Goal: Information Seeking & Learning: Learn about a topic

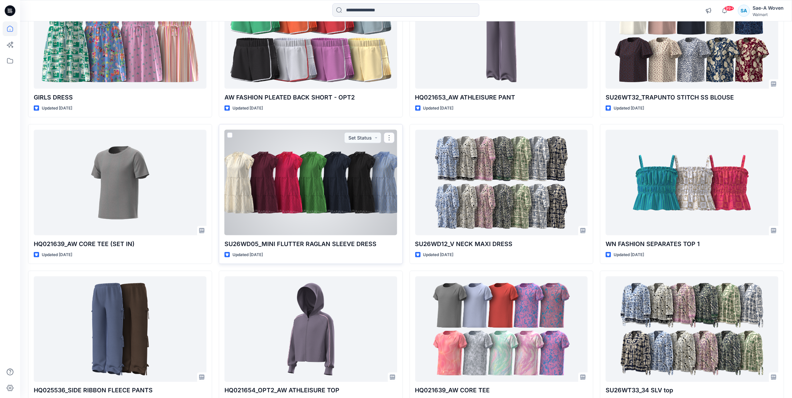
scroll to position [1333, 0]
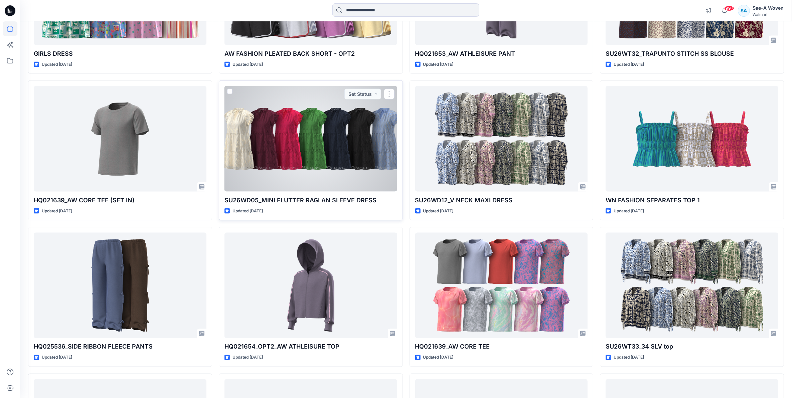
click at [329, 140] on div at bounding box center [310, 139] width 173 height 106
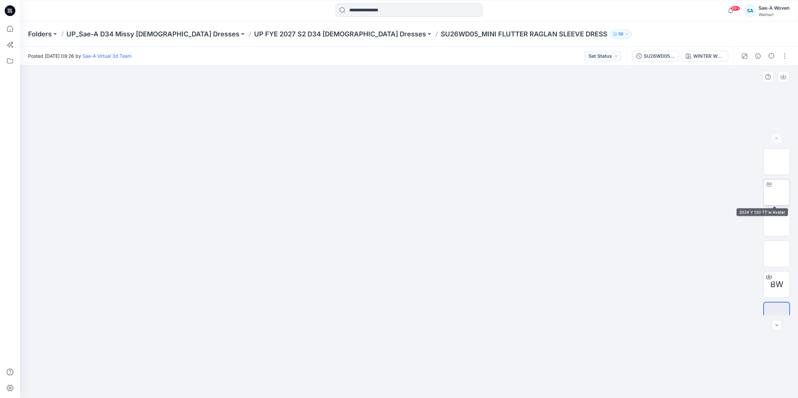
click at [777, 192] on img at bounding box center [777, 192] width 0 height 0
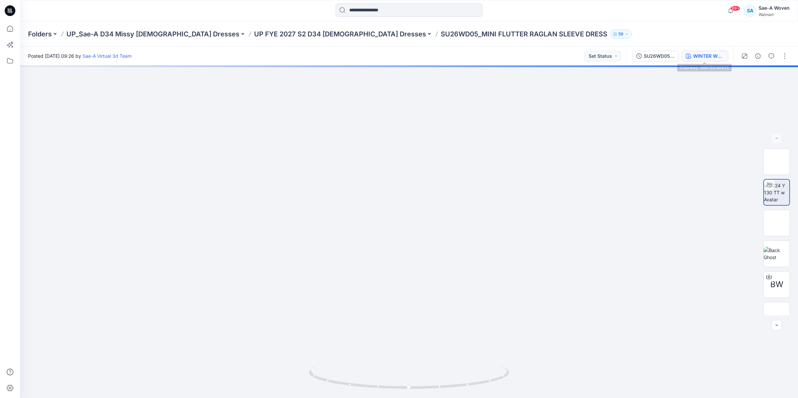
click at [700, 59] on button "WINTER WHITE" at bounding box center [705, 56] width 47 height 11
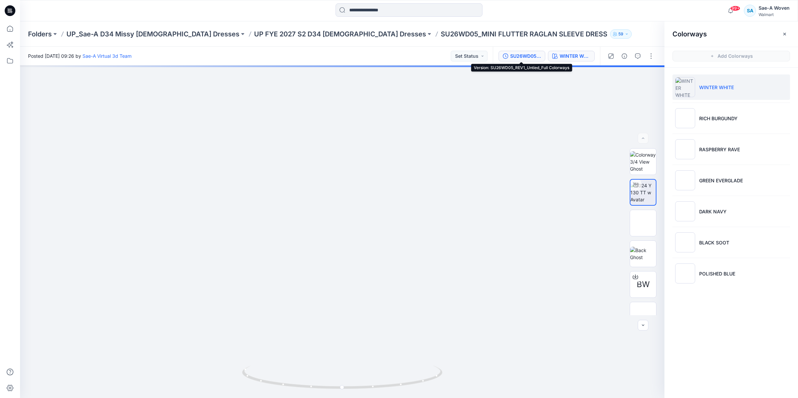
click at [517, 52] on div "SU26WD05_REV1_Untied_Full Colorways" at bounding box center [525, 55] width 31 height 7
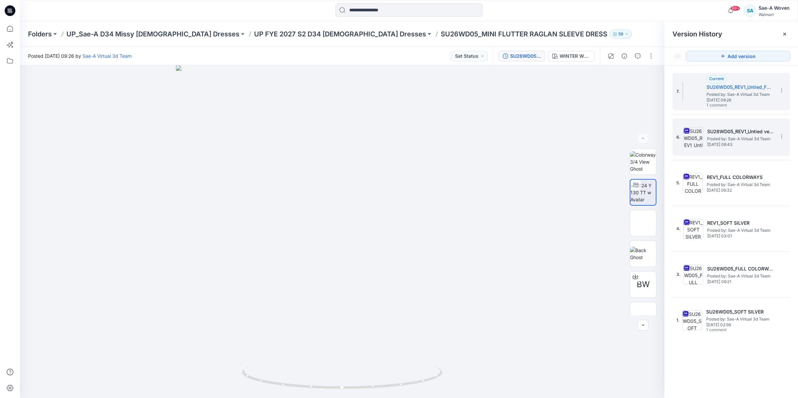
click at [747, 139] on span "Posted by: Sae-A Virtual 3d Team" at bounding box center [740, 139] width 67 height 7
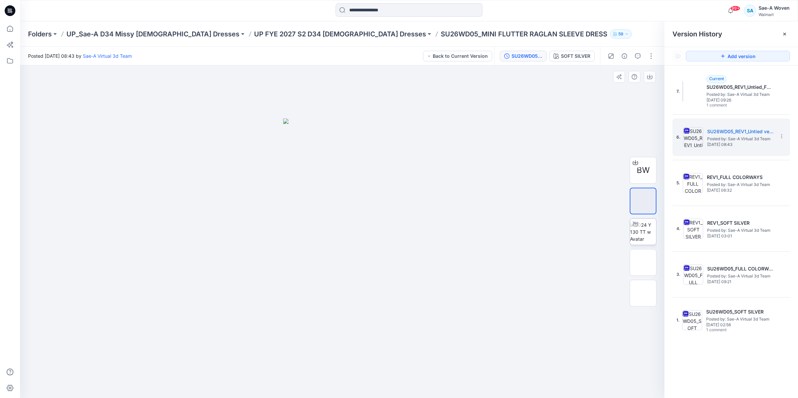
click at [650, 221] on img at bounding box center [643, 231] width 26 height 21
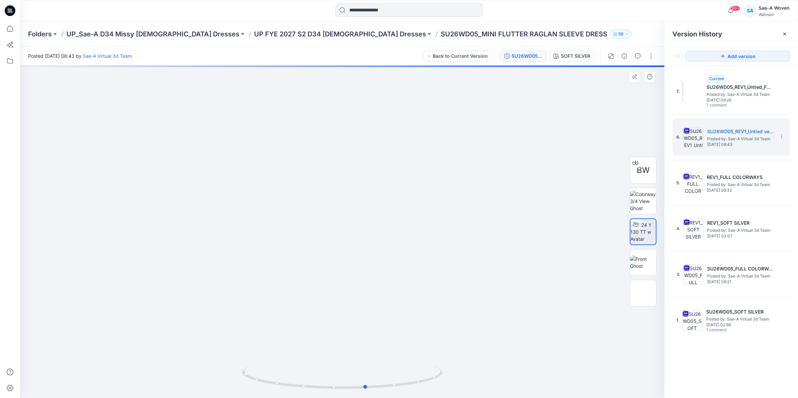
drag, startPoint x: 365, startPoint y: 310, endPoint x: 387, endPoint y: 251, distance: 62.7
click at [387, 251] on div at bounding box center [342, 231] width 645 height 333
drag, startPoint x: 380, startPoint y: 305, endPoint x: 379, endPoint y: 234, distance: 70.5
click at [379, 234] on img at bounding box center [342, 189] width 417 height 417
drag, startPoint x: 384, startPoint y: 283, endPoint x: 383, endPoint y: 259, distance: 23.4
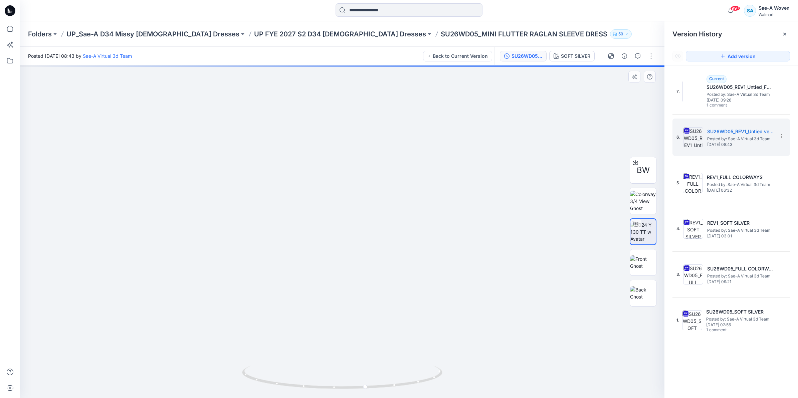
click at [383, 252] on img at bounding box center [342, 189] width 417 height 417
drag, startPoint x: 373, startPoint y: 281, endPoint x: 373, endPoint y: 224, distance: 57.1
click at [373, 224] on img at bounding box center [342, 189] width 417 height 417
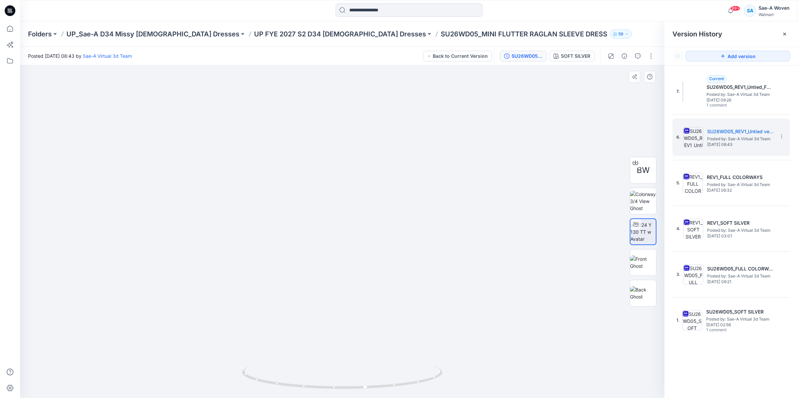
drag, startPoint x: 332, startPoint y: 319, endPoint x: 376, endPoint y: 283, distance: 56.2
click at [376, 283] on img at bounding box center [342, 189] width 417 height 417
drag, startPoint x: 340, startPoint y: 391, endPoint x: 377, endPoint y: 391, distance: 37.7
click at [377, 391] on img at bounding box center [342, 382] width 200 height 32
drag, startPoint x: 320, startPoint y: 387, endPoint x: 369, endPoint y: 391, distance: 49.9
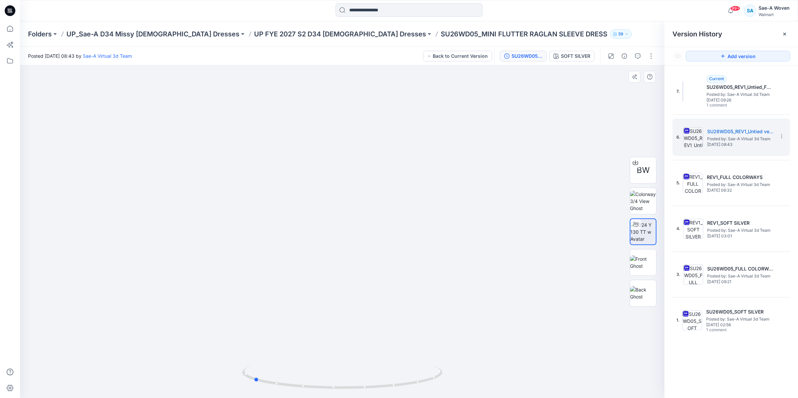
click at [369, 391] on div at bounding box center [342, 381] width 200 height 33
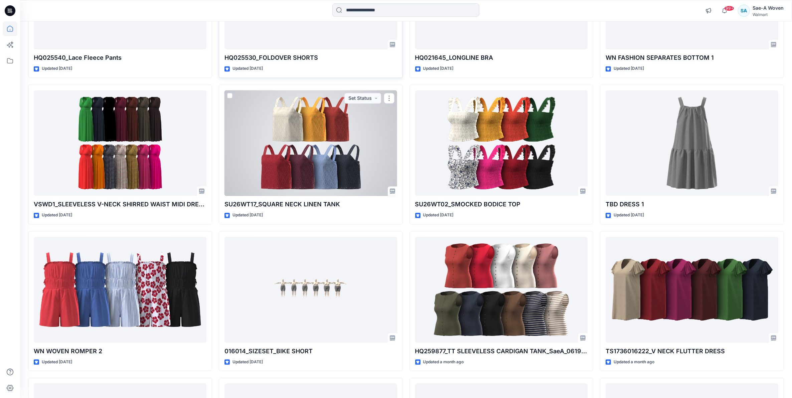
scroll to position [1774, 0]
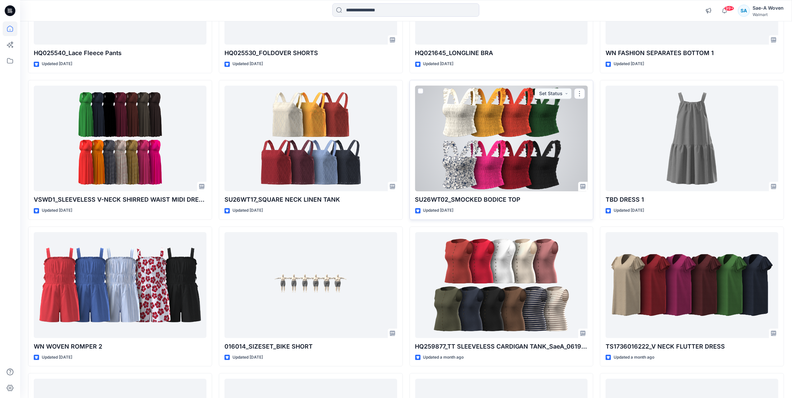
click at [540, 155] on div at bounding box center [501, 138] width 173 height 106
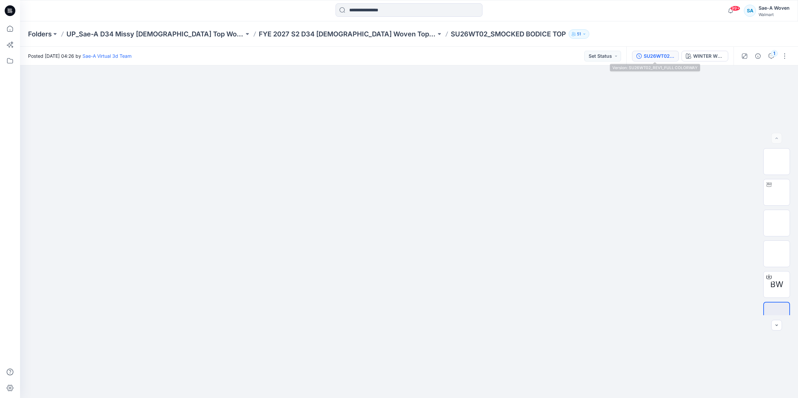
click at [649, 55] on div "SU26WT02_REV1_FULL COLORWAY" at bounding box center [659, 55] width 31 height 7
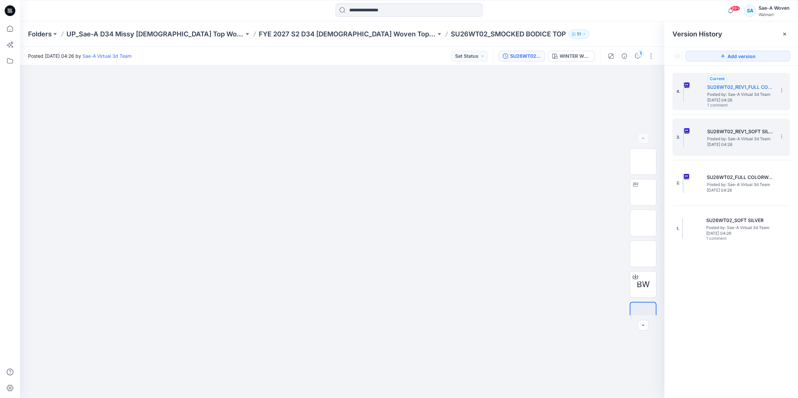
click at [684, 135] on img at bounding box center [683, 137] width 1 height 20
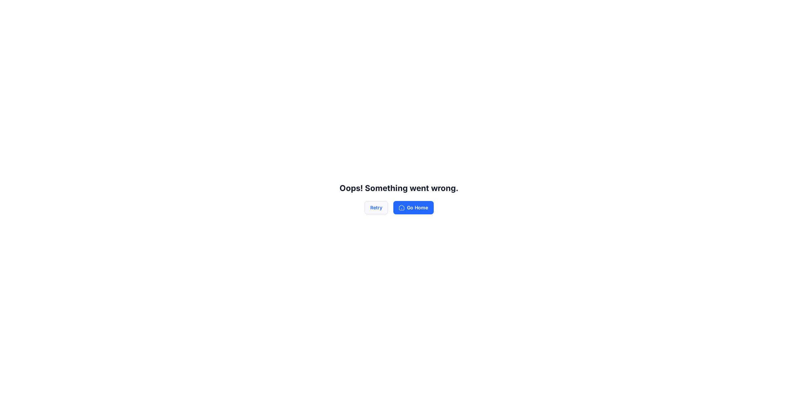
click at [375, 208] on button "Retry" at bounding box center [376, 207] width 23 height 13
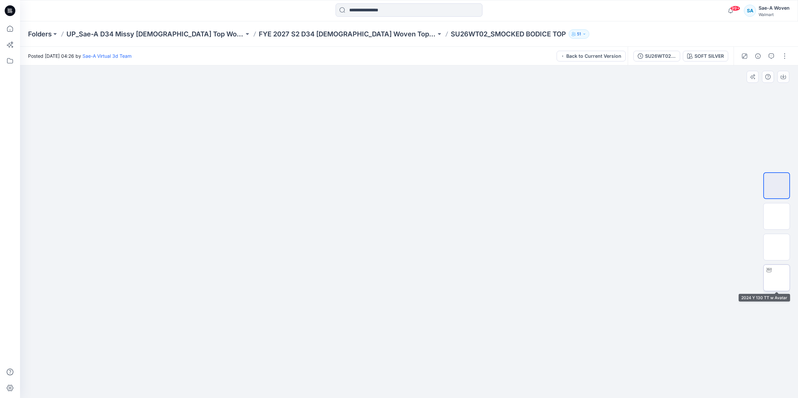
click at [777, 278] on img at bounding box center [777, 278] width 0 height 0
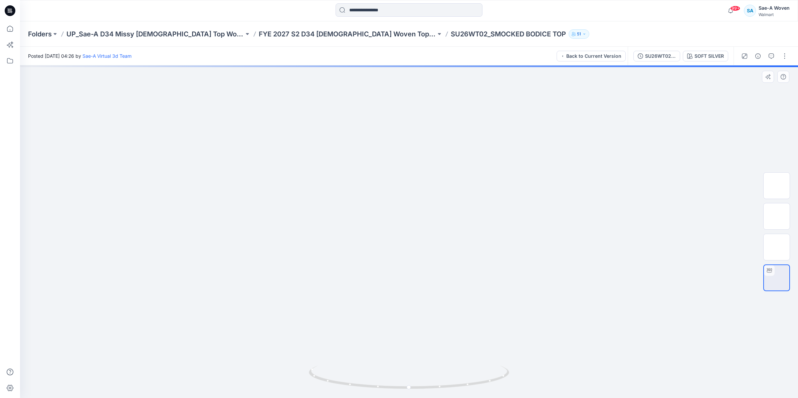
drag, startPoint x: 388, startPoint y: 320, endPoint x: 391, endPoint y: 238, distance: 82.2
click at [391, 12] on img at bounding box center [408, 12] width 417 height 0
drag, startPoint x: 410, startPoint y: 286, endPoint x: 413, endPoint y: 229, distance: 56.5
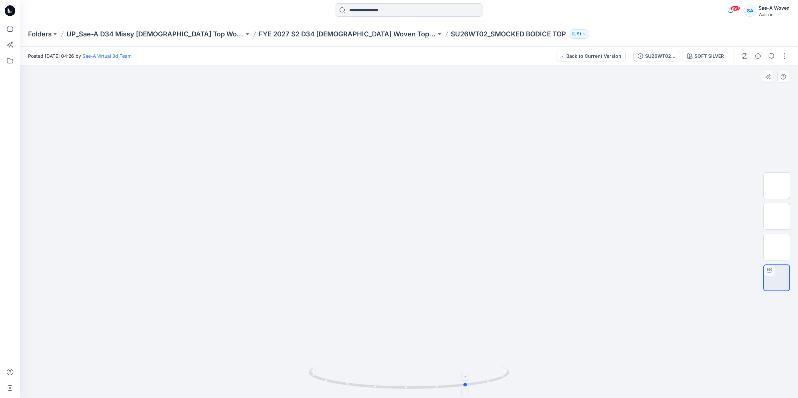
drag, startPoint x: 382, startPoint y: 389, endPoint x: 440, endPoint y: 390, distance: 58.4
click at [440, 390] on icon at bounding box center [410, 378] width 202 height 25
drag, startPoint x: 388, startPoint y: 389, endPoint x: 437, endPoint y: 391, distance: 49.1
click at [437, 391] on div at bounding box center [409, 381] width 200 height 33
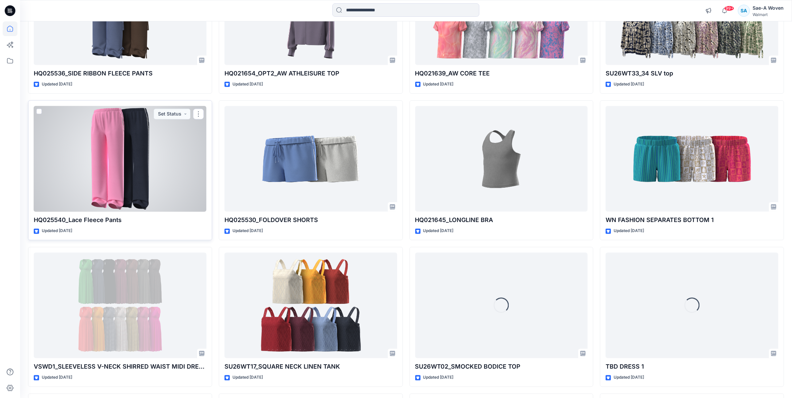
scroll to position [1732, 0]
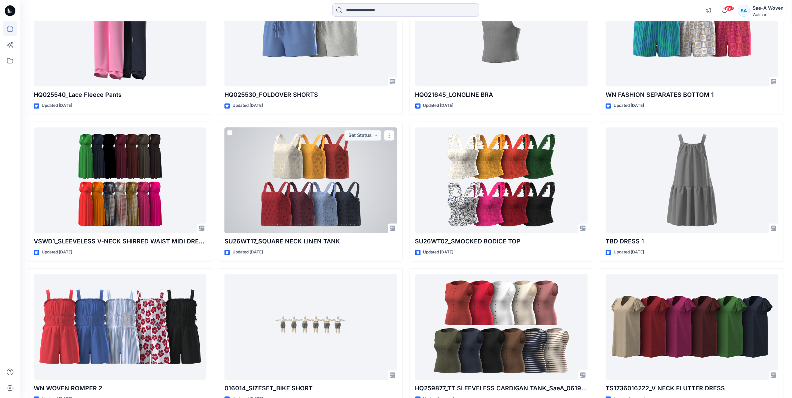
click at [360, 209] on div at bounding box center [310, 180] width 173 height 106
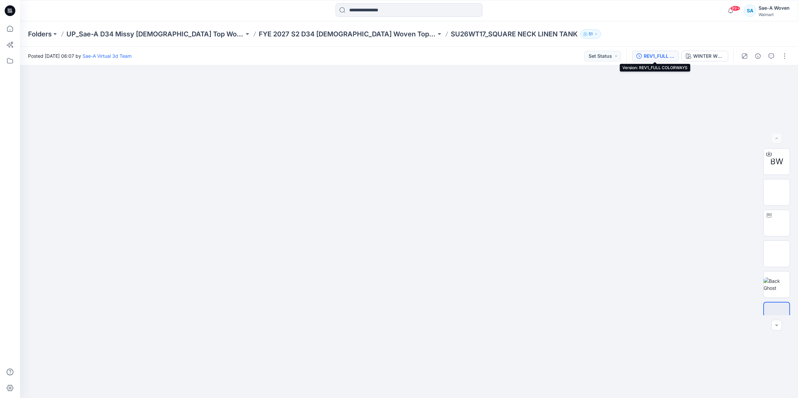
click at [650, 58] on div "REV1_FULL COLORWAYS" at bounding box center [659, 55] width 31 height 7
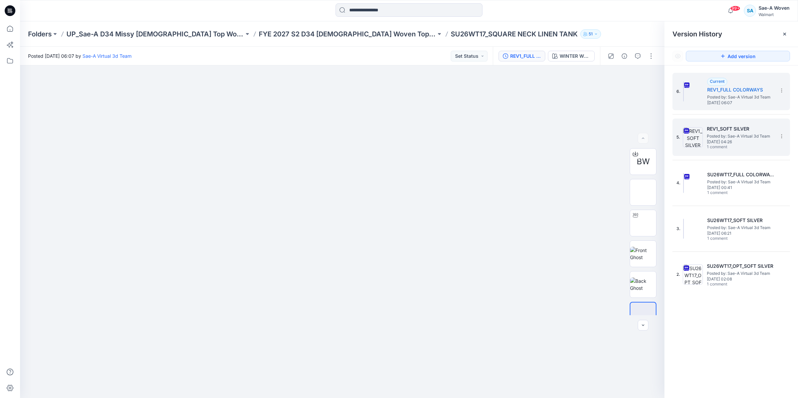
click at [692, 136] on img at bounding box center [693, 137] width 20 height 20
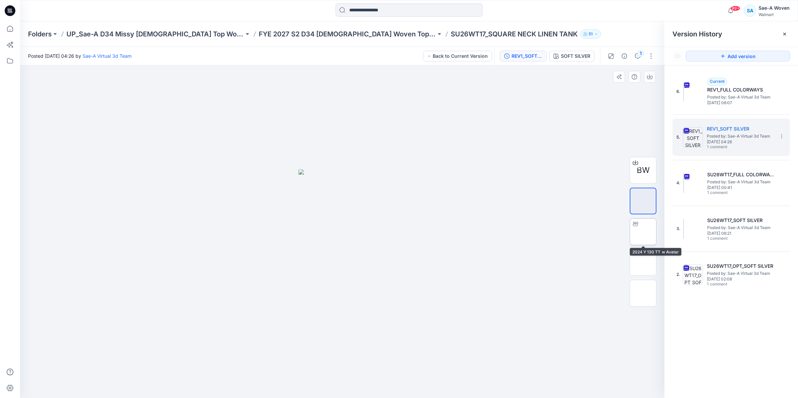
click at [643, 232] on img at bounding box center [643, 232] width 0 height 0
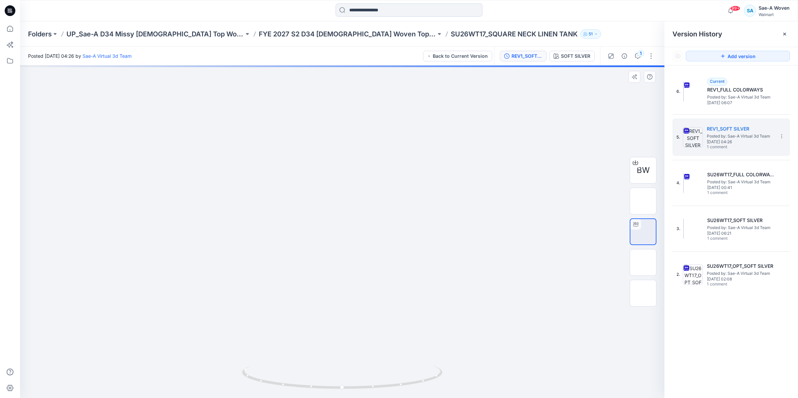
drag, startPoint x: 354, startPoint y: 347, endPoint x: 361, endPoint y: 287, distance: 59.8
drag, startPoint x: 360, startPoint y: 295, endPoint x: 363, endPoint y: 350, distance: 54.8
click at [363, 350] on img at bounding box center [342, 175] width 502 height 446
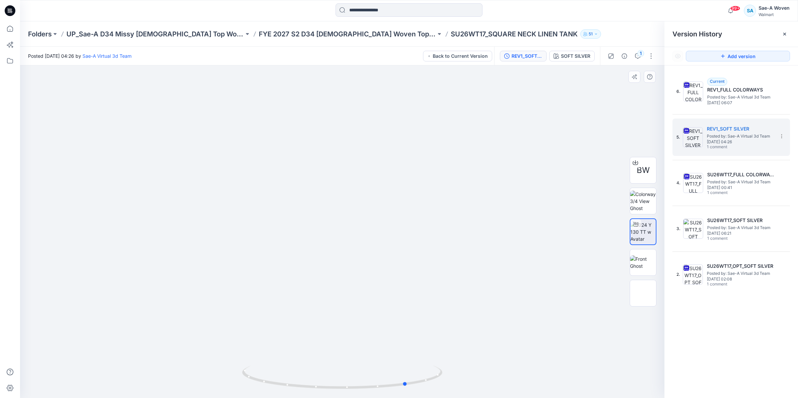
drag, startPoint x: 335, startPoint y: 392, endPoint x: 400, endPoint y: 393, distance: 65.1
click at [400, 393] on img at bounding box center [342, 382] width 200 height 32
drag, startPoint x: 318, startPoint y: 391, endPoint x: 366, endPoint y: 394, distance: 48.2
click at [366, 394] on img at bounding box center [342, 382] width 200 height 32
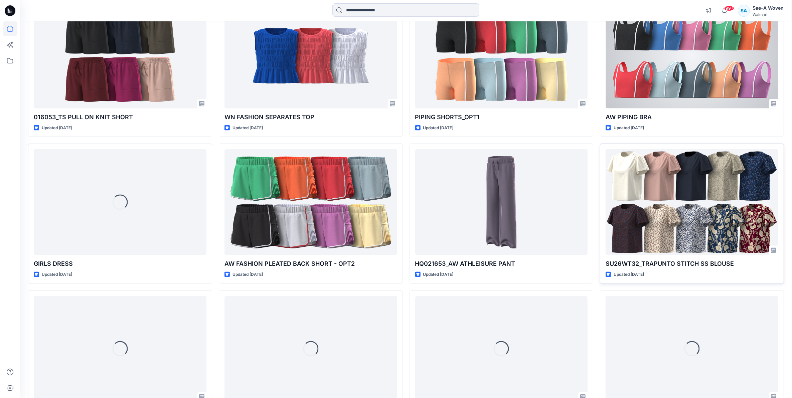
scroll to position [1166, 0]
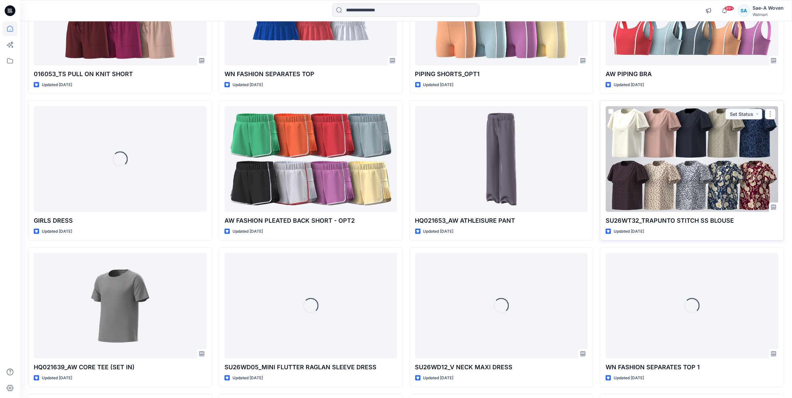
click at [647, 171] on div at bounding box center [691, 159] width 173 height 106
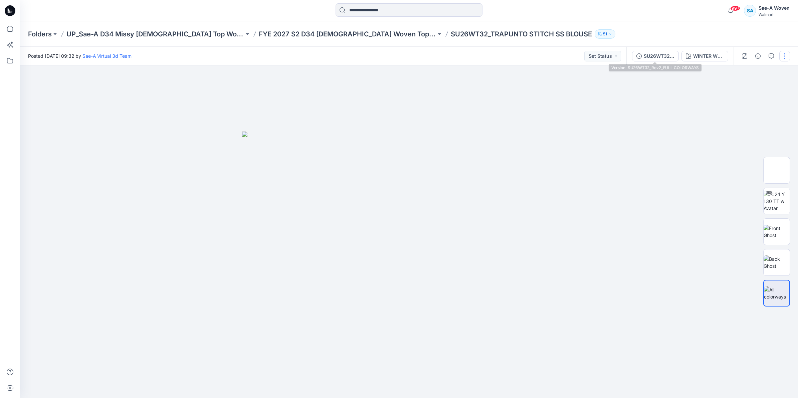
click at [652, 55] on div "SU26WT32_Rev2_FULL COLORWAYS" at bounding box center [659, 55] width 31 height 7
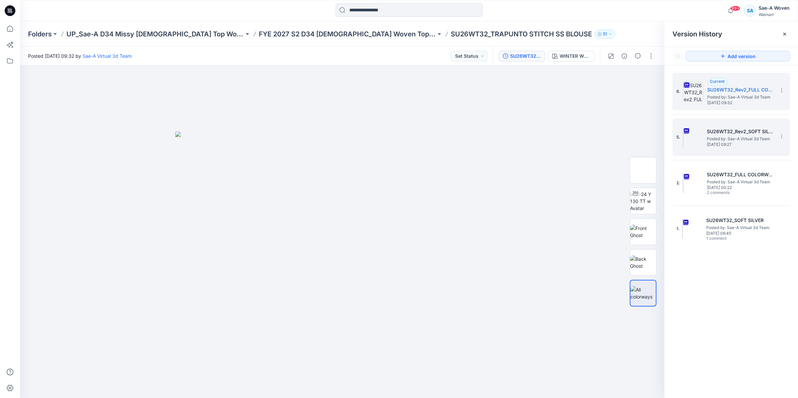
click at [684, 131] on img at bounding box center [683, 137] width 1 height 20
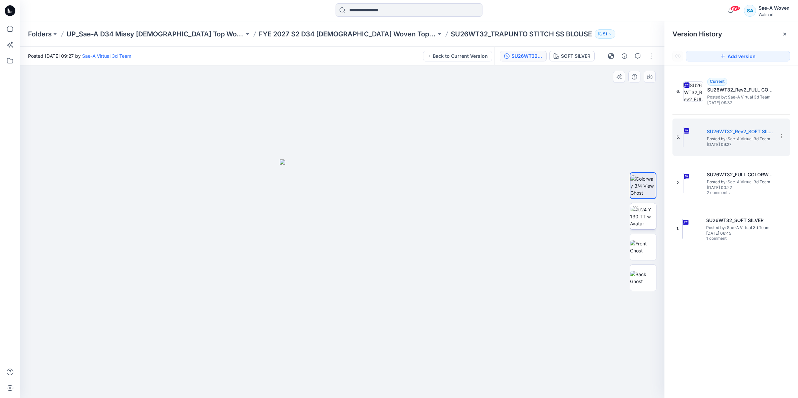
click at [650, 216] on img at bounding box center [643, 216] width 26 height 21
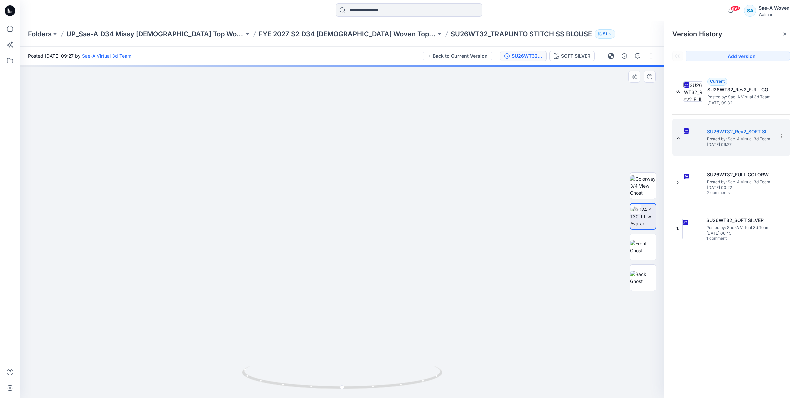
drag, startPoint x: 343, startPoint y: 298, endPoint x: 345, endPoint y: 272, distance: 25.4
drag, startPoint x: 345, startPoint y: 272, endPoint x: 345, endPoint y: 290, distance: 17.7
drag, startPoint x: 345, startPoint y: 289, endPoint x: 343, endPoint y: 317, distance: 27.8
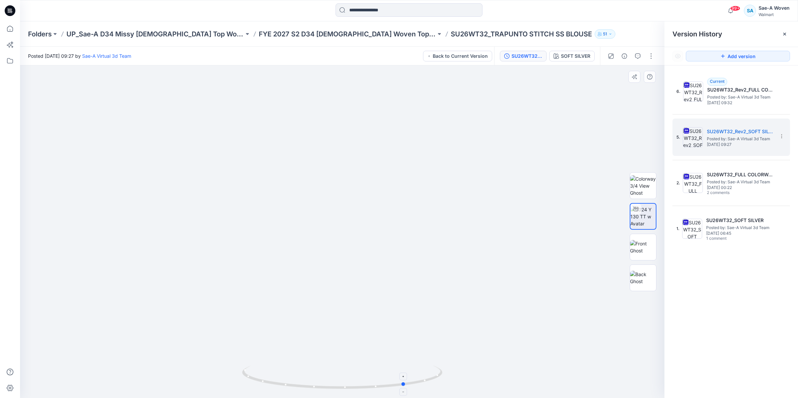
drag, startPoint x: 318, startPoint y: 386, endPoint x: 381, endPoint y: 390, distance: 63.6
click at [381, 390] on icon at bounding box center [343, 378] width 202 height 25
drag, startPoint x: 393, startPoint y: 360, endPoint x: 390, endPoint y: 351, distance: 9.5
click at [390, 351] on img at bounding box center [342, 150] width 586 height 498
drag, startPoint x: 325, startPoint y: 391, endPoint x: 378, endPoint y: 393, distance: 53.1
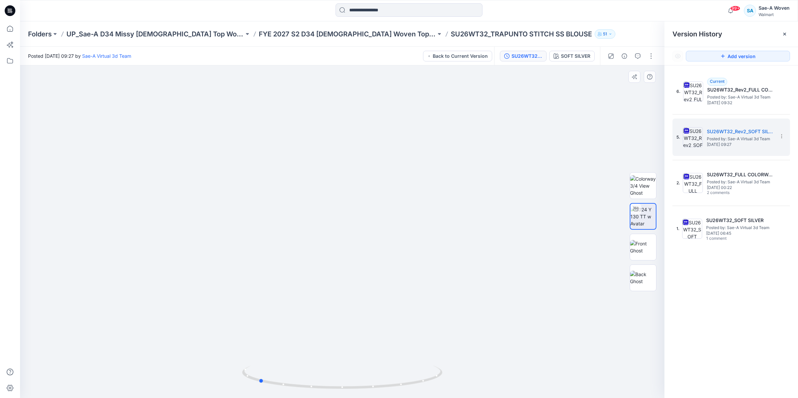
click at [378, 393] on div at bounding box center [342, 381] width 200 height 33
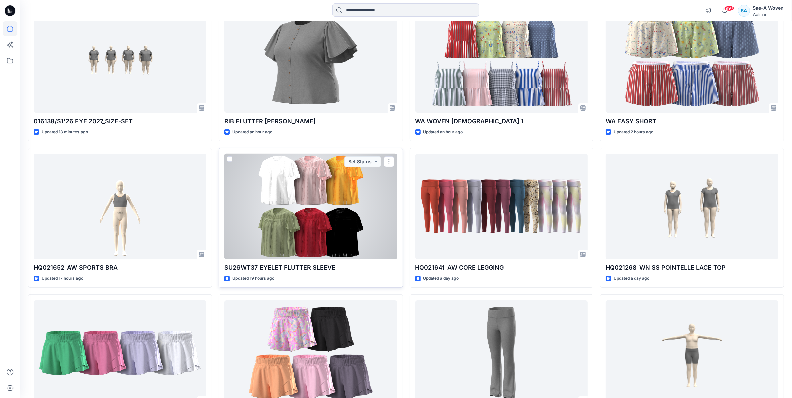
scroll to position [161, 0]
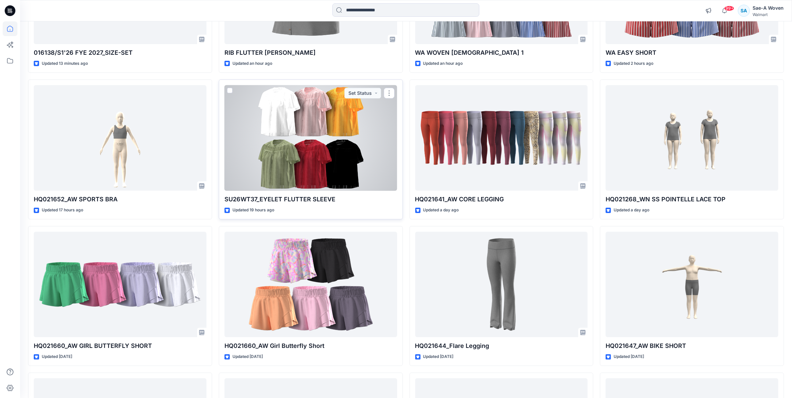
click at [342, 167] on div at bounding box center [310, 138] width 173 height 106
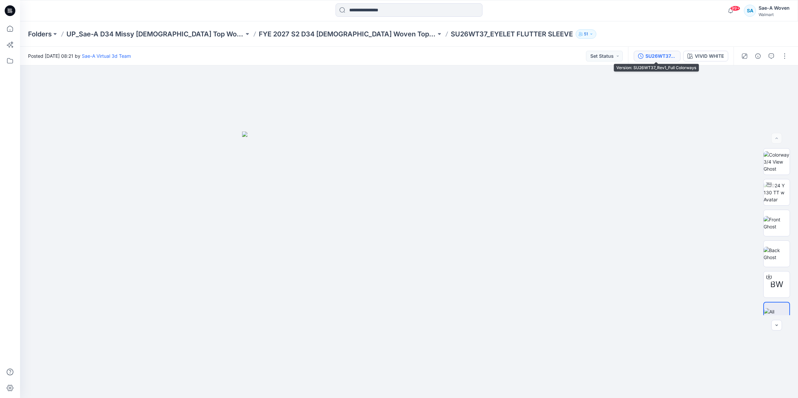
click at [655, 52] on div "SU26WT37_Rev1_Full Colorways" at bounding box center [661, 55] width 31 height 7
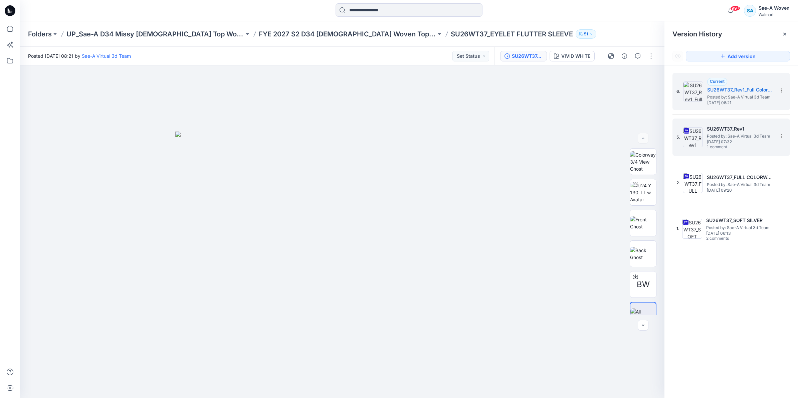
click at [731, 141] on span "[DATE] 07:32" at bounding box center [740, 142] width 67 height 5
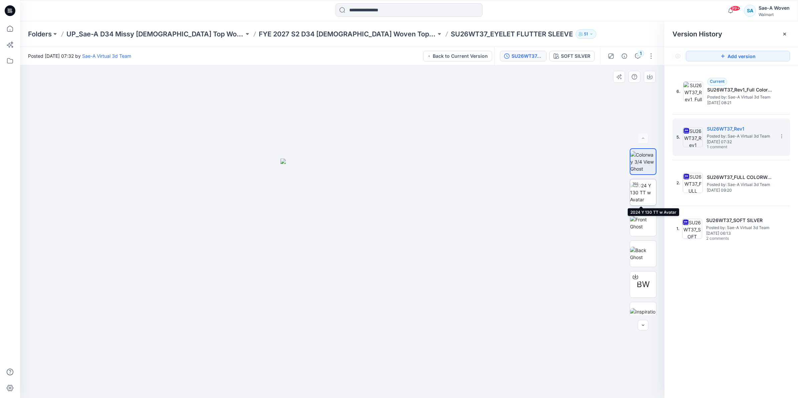
click at [641, 182] on img at bounding box center [643, 192] width 26 height 21
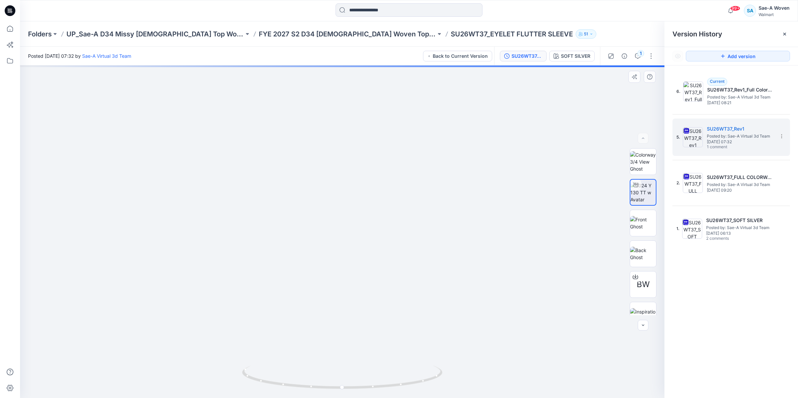
drag, startPoint x: 344, startPoint y: 312, endPoint x: 345, endPoint y: 268, distance: 43.4
click at [345, 268] on img at bounding box center [342, 175] width 502 height 445
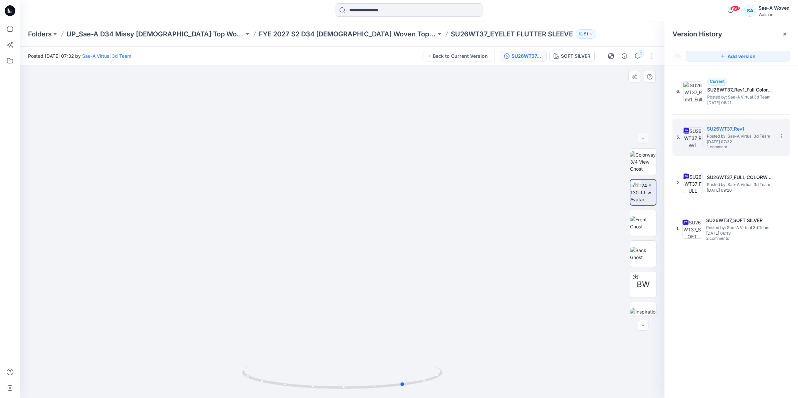
drag, startPoint x: 325, startPoint y: 391, endPoint x: 387, endPoint y: 398, distance: 62.8
click at [387, 398] on img at bounding box center [342, 382] width 200 height 32
drag, startPoint x: 315, startPoint y: 393, endPoint x: 366, endPoint y: 394, distance: 51.8
click at [366, 394] on img at bounding box center [342, 382] width 200 height 32
